Goal: Task Accomplishment & Management: Complete application form

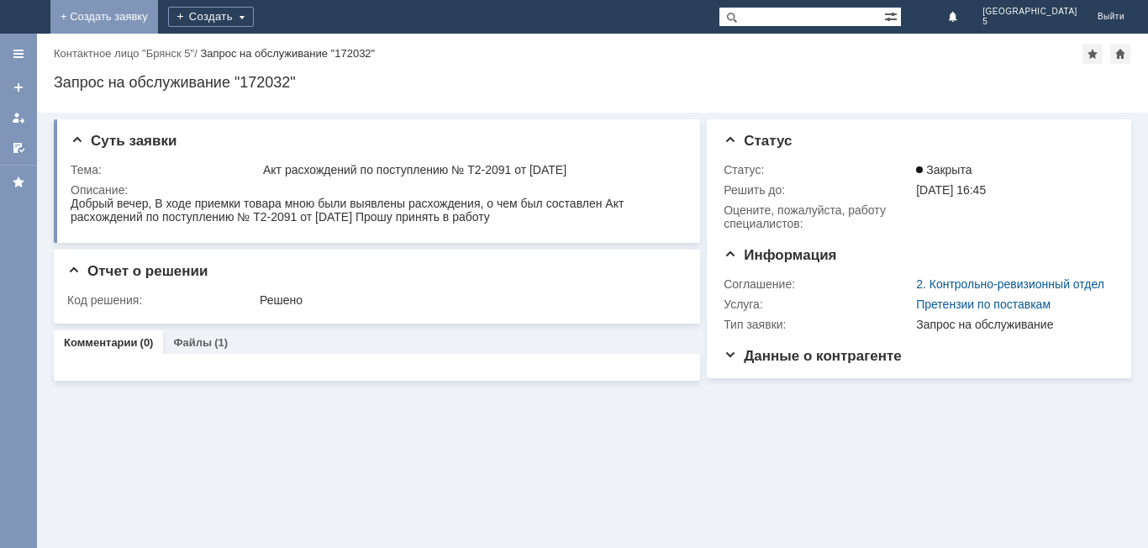
click at [158, 13] on link "+ Создать заявку" at bounding box center [104, 17] width 108 height 34
click at [158, 18] on link "+ Создать заявку" at bounding box center [104, 17] width 108 height 34
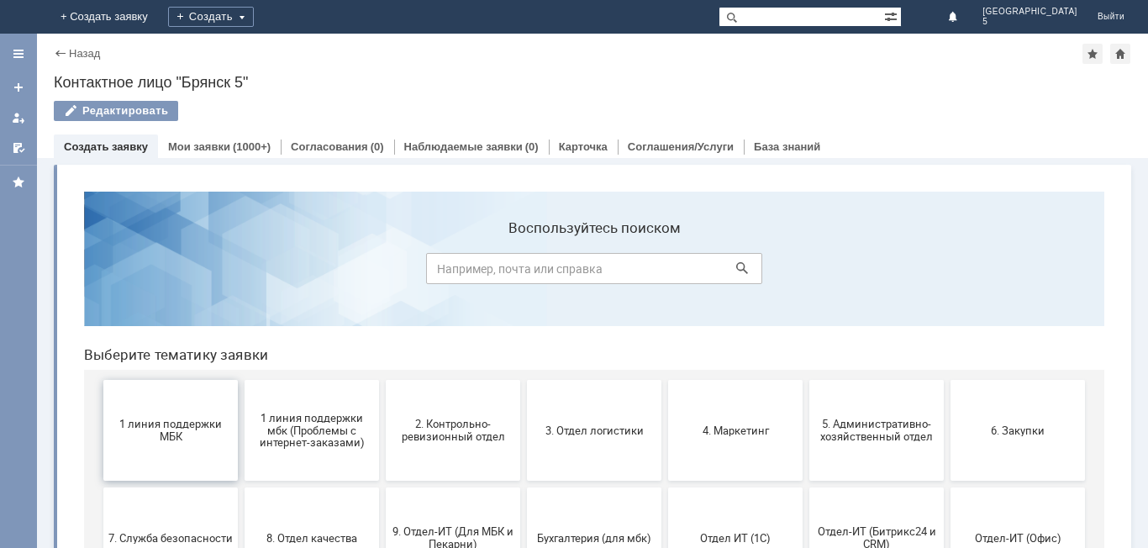
click at [145, 456] on button "1 линия поддержки МБК" at bounding box center [170, 430] width 134 height 101
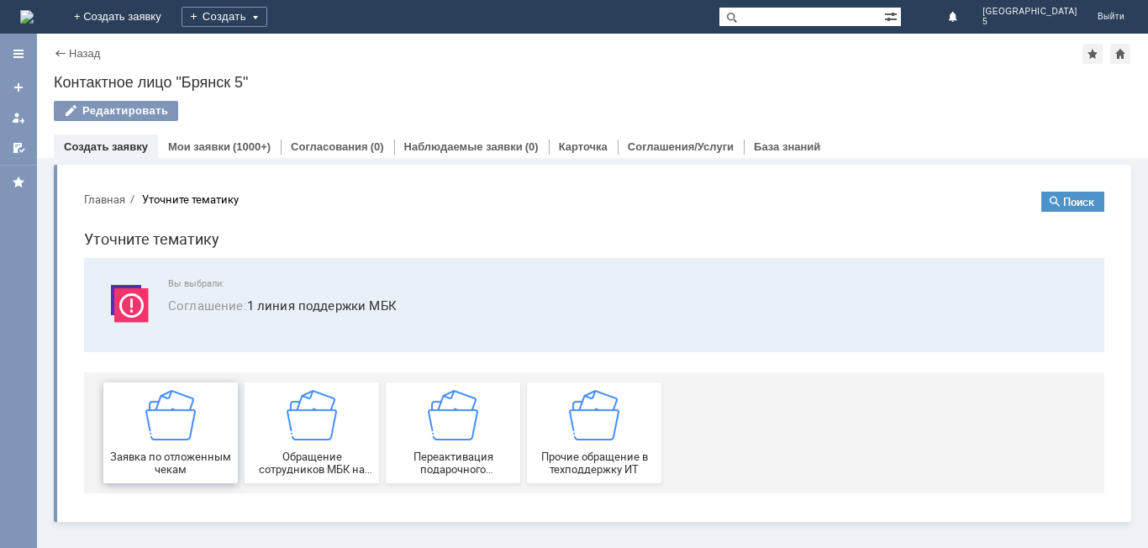
click at [154, 440] on img at bounding box center [170, 415] width 50 height 50
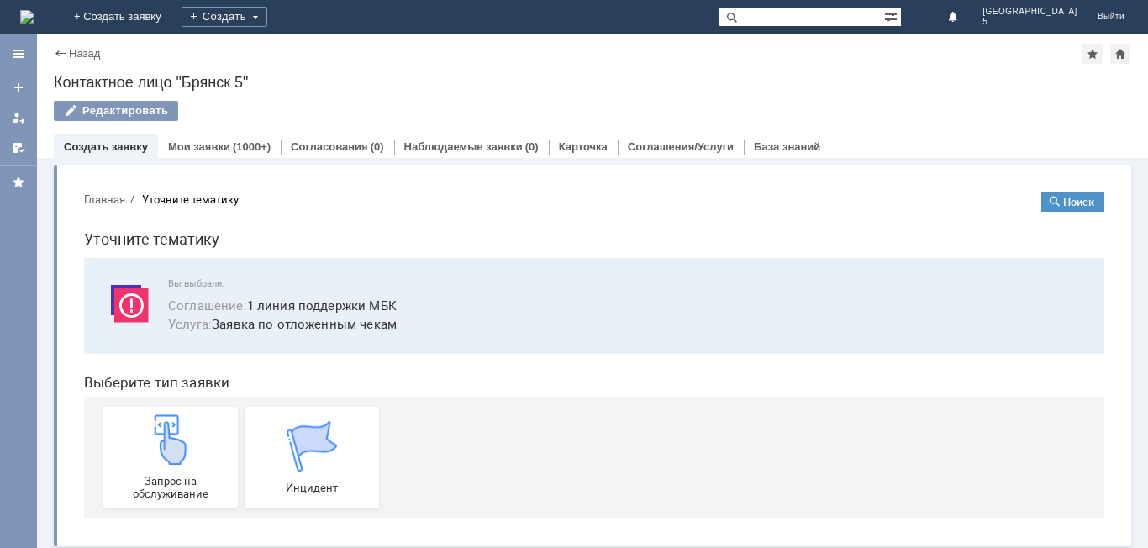
click at [154, 440] on img at bounding box center [170, 439] width 50 height 50
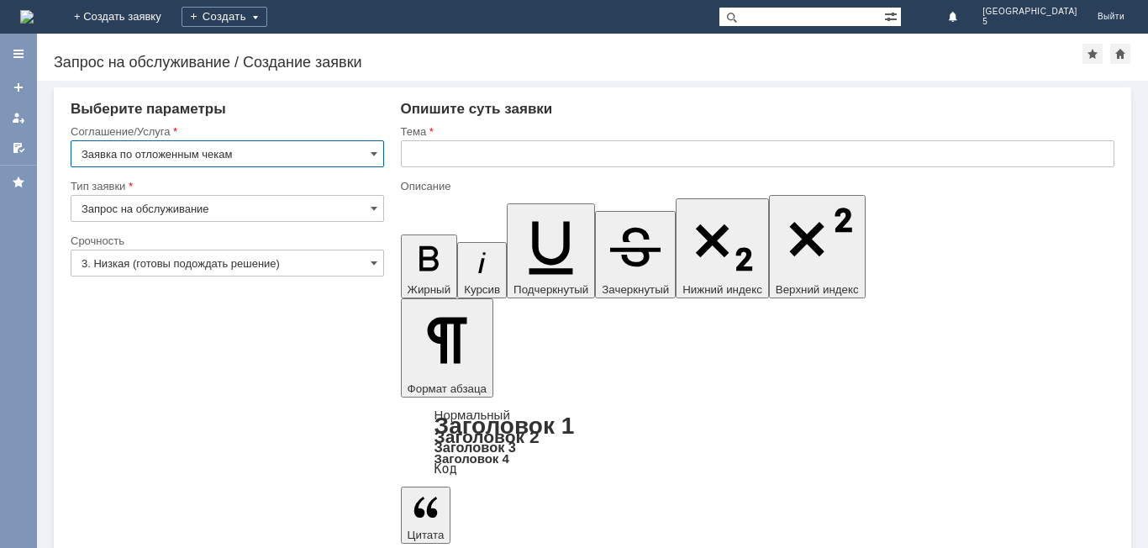
click at [450, 150] on input "text" at bounding box center [757, 153] width 713 height 27
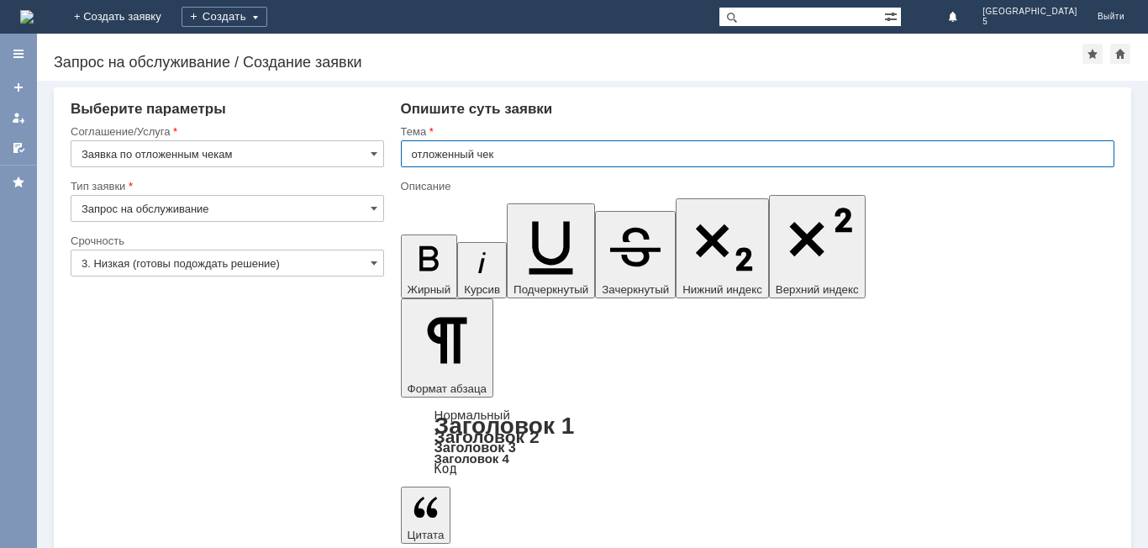
type input "отложенный чек"
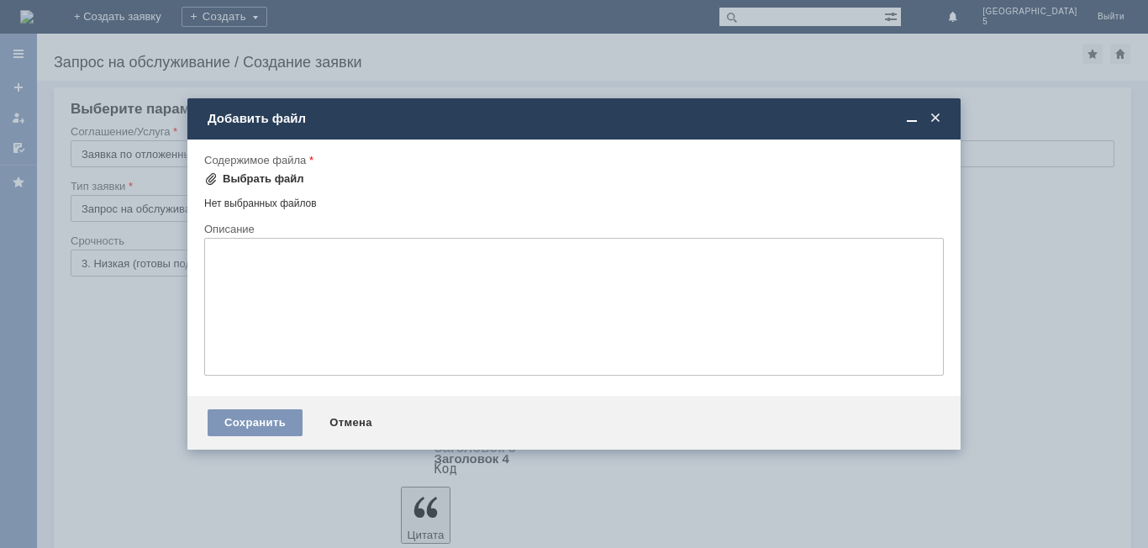
click at [234, 180] on div "Выбрать файл" at bounding box center [263, 178] width 81 height 13
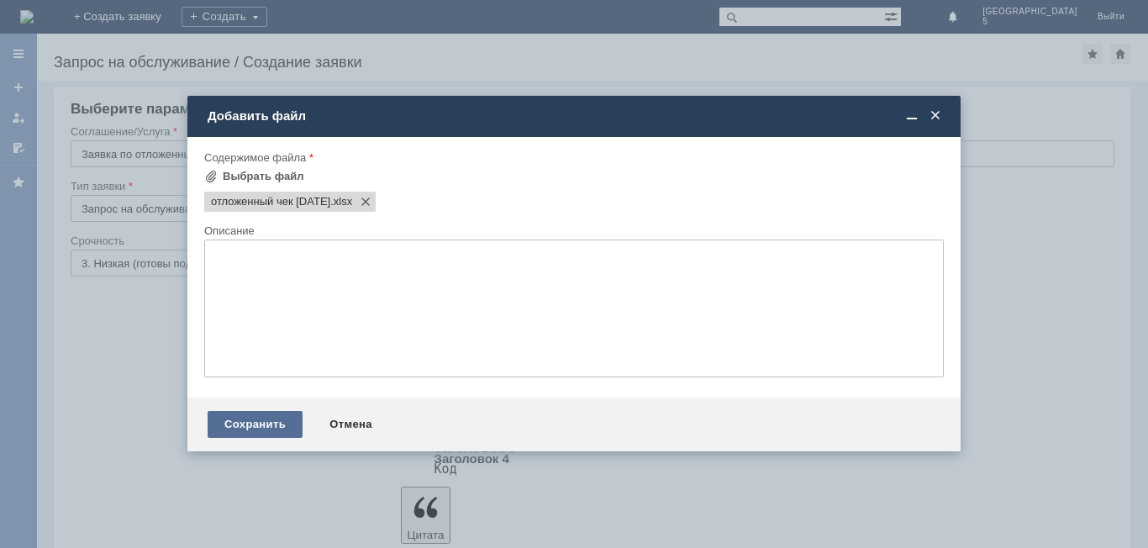
click at [274, 424] on div "Сохранить" at bounding box center [255, 424] width 95 height 27
